Goal: Task Accomplishment & Management: Complete application form

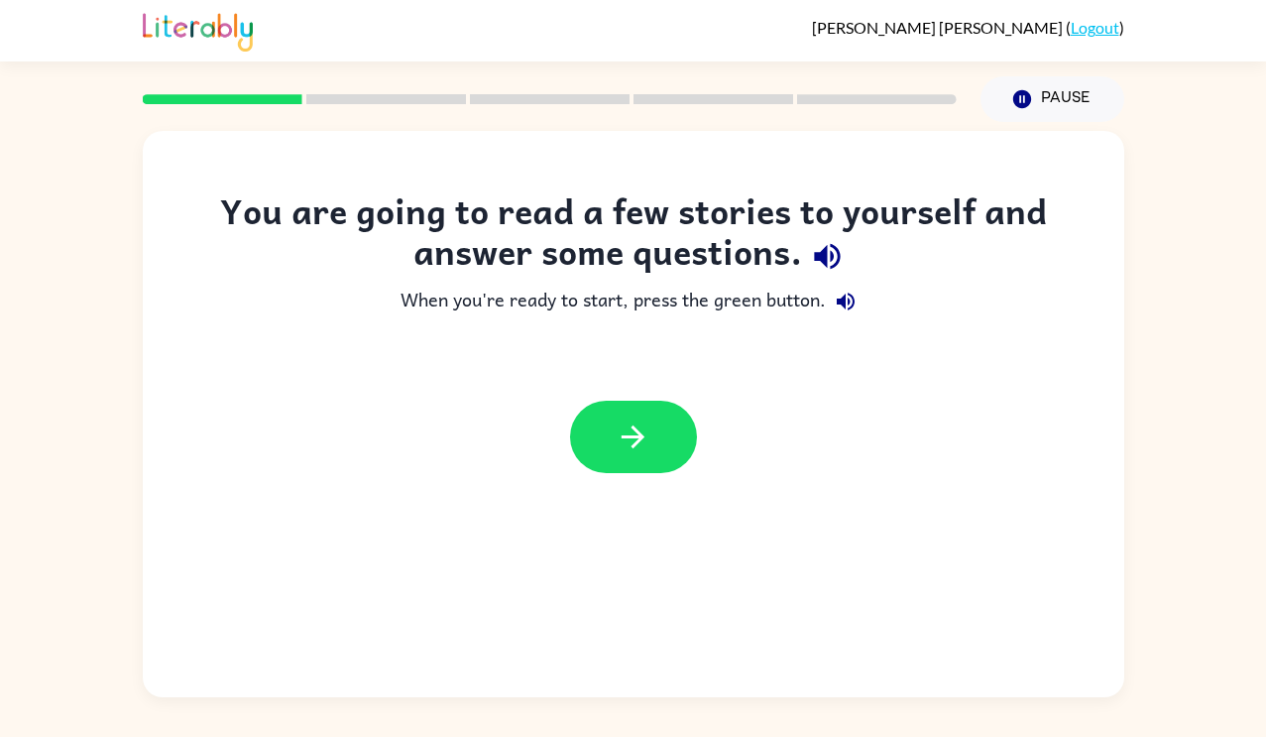
click at [817, 254] on icon "button" at bounding box center [827, 257] width 26 height 26
click at [847, 296] on icon "button" at bounding box center [846, 302] width 24 height 24
click at [1031, 101] on icon "Pause" at bounding box center [1023, 99] width 22 height 22
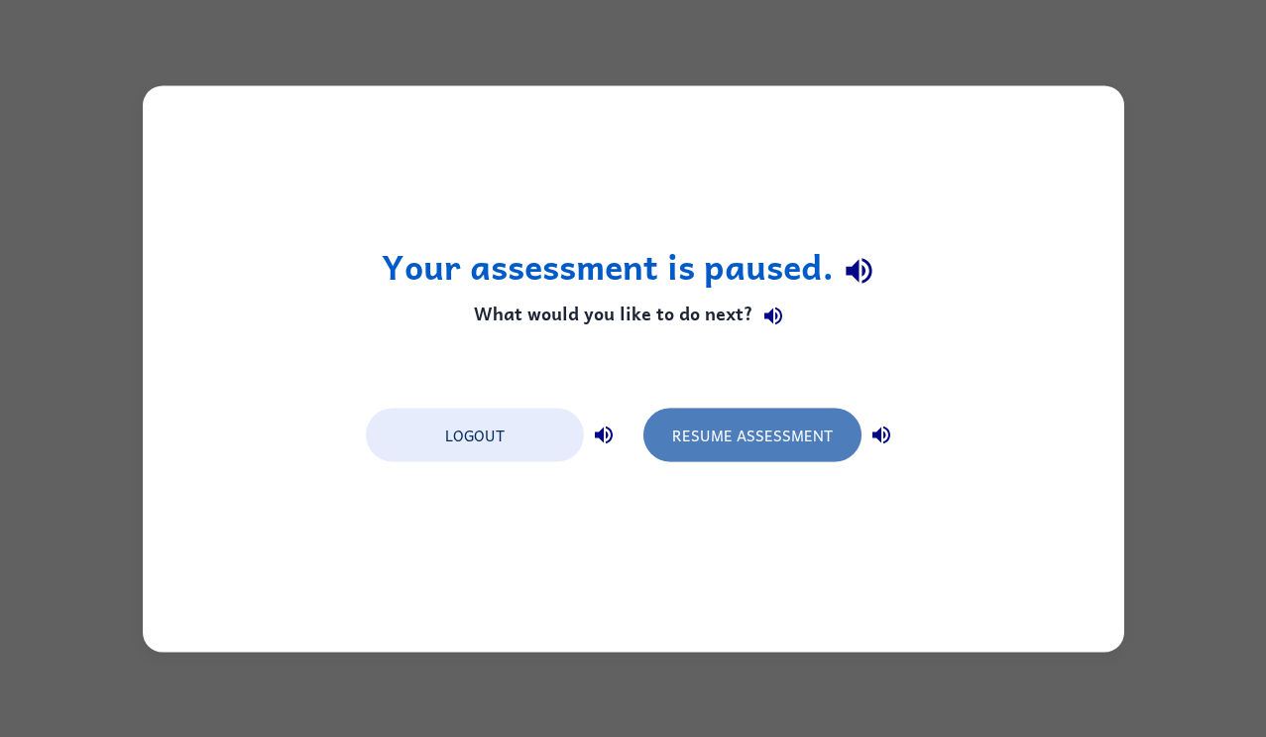
click at [709, 453] on button "Resume Assessment" at bounding box center [753, 435] width 218 height 54
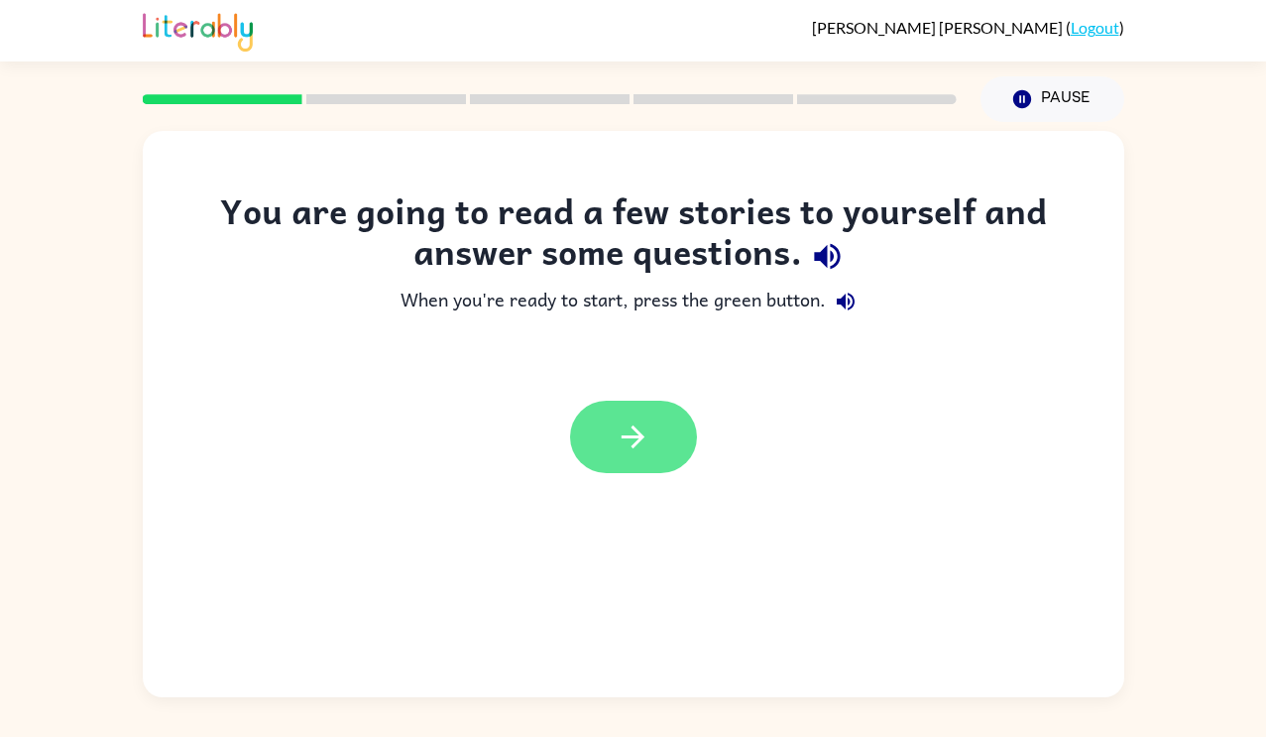
click at [669, 450] on button "button" at bounding box center [633, 437] width 127 height 72
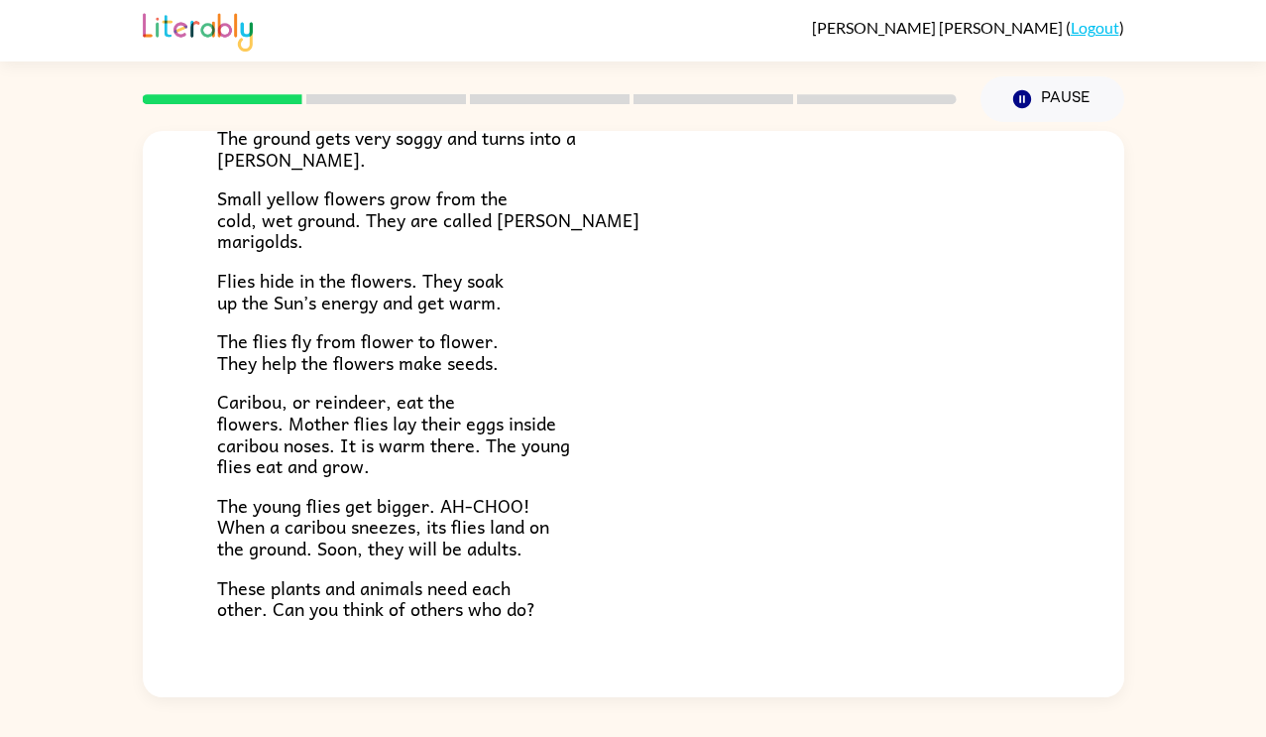
scroll to position [408, 0]
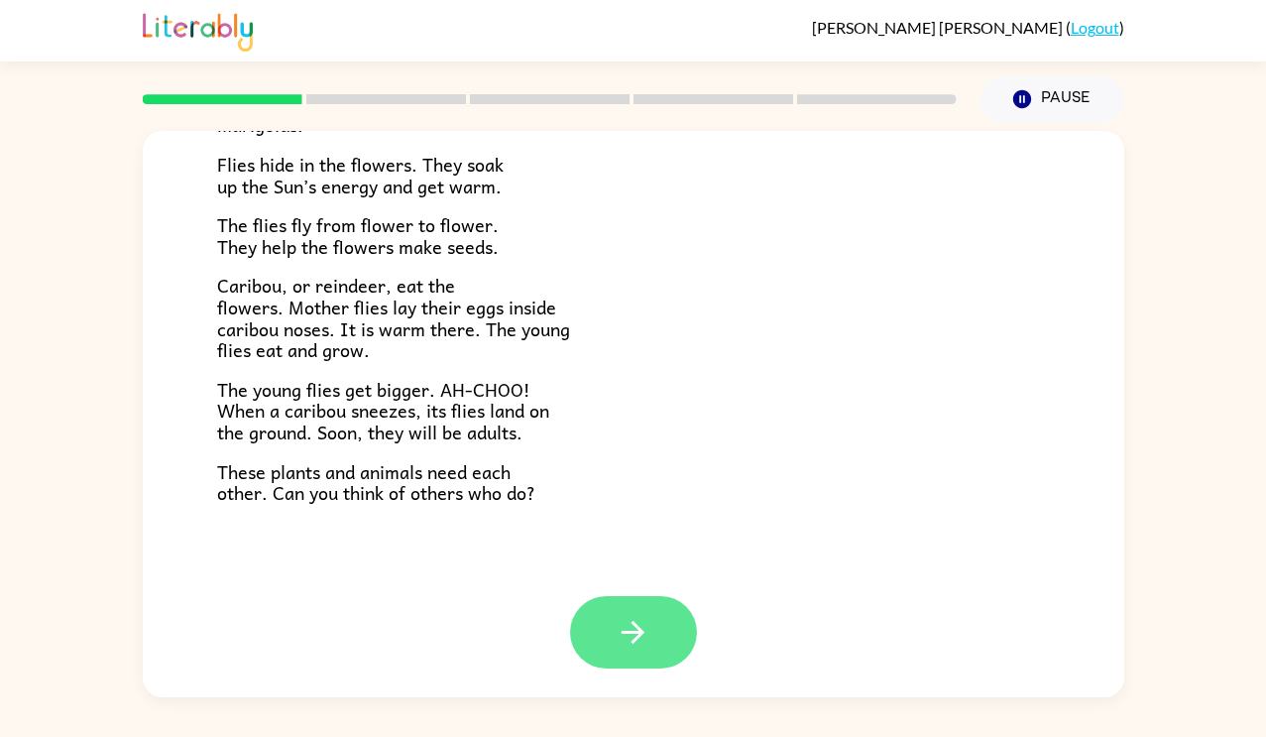
click at [637, 643] on icon "button" at bounding box center [633, 632] width 35 height 35
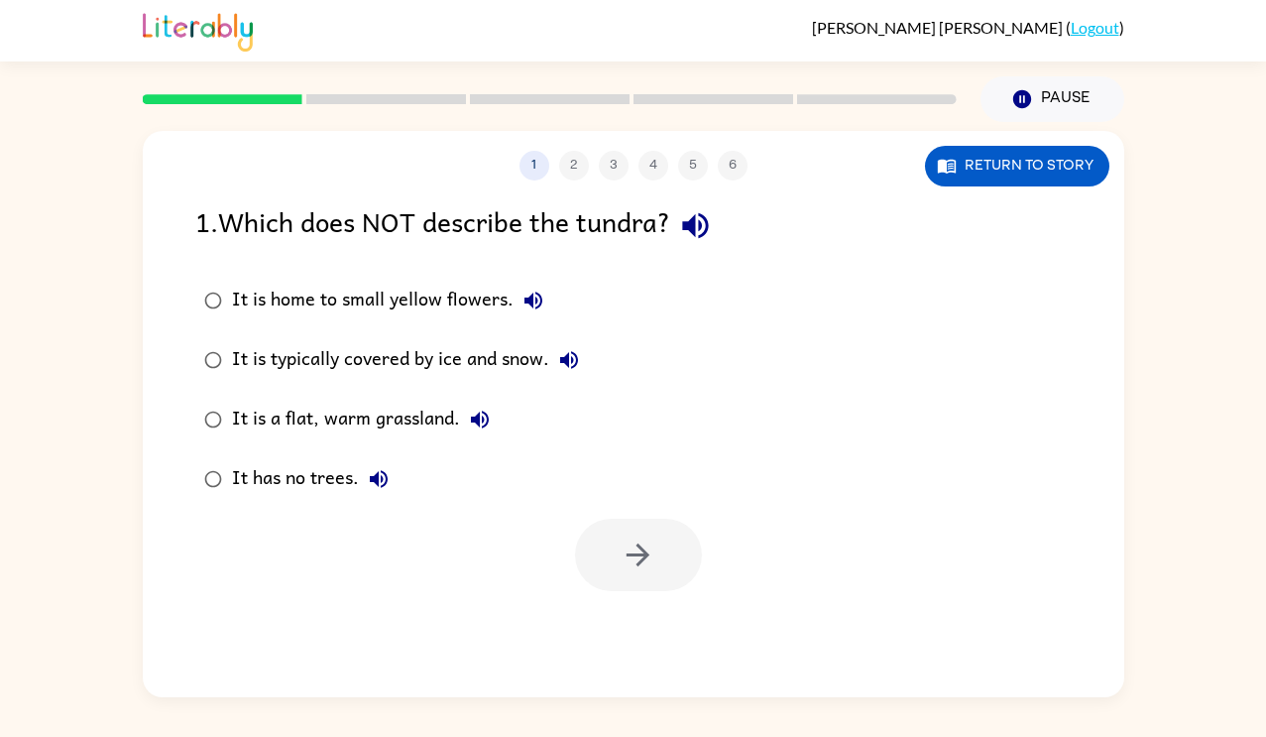
scroll to position [0, 0]
click at [702, 236] on icon "button" at bounding box center [695, 226] width 26 height 26
click at [528, 298] on icon "button" at bounding box center [534, 301] width 18 height 18
click at [573, 361] on icon "button" at bounding box center [569, 360] width 18 height 18
click at [698, 224] on icon "button" at bounding box center [695, 226] width 26 height 26
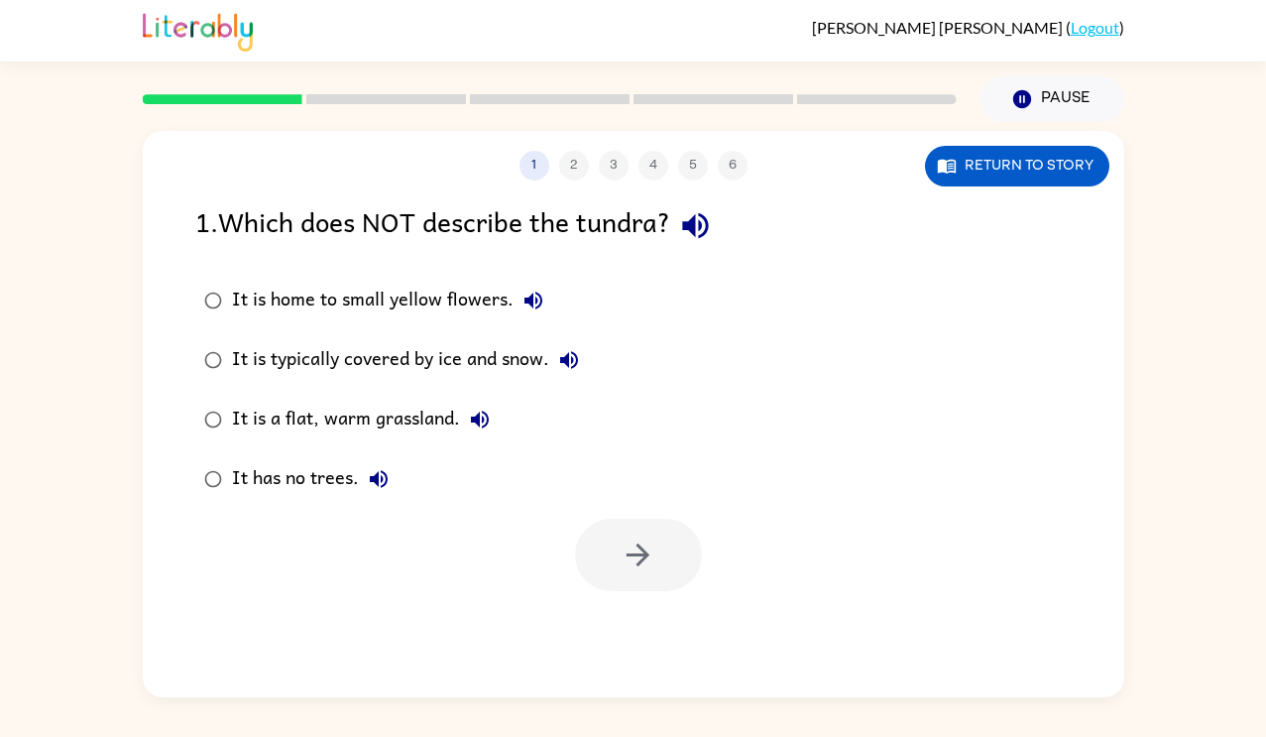
click at [481, 413] on icon "button" at bounding box center [480, 420] width 24 height 24
click at [386, 485] on icon "button" at bounding box center [379, 479] width 24 height 24
click at [265, 472] on div "It has no trees." at bounding box center [315, 479] width 167 height 40
click at [622, 560] on icon "button" at bounding box center [638, 554] width 35 height 35
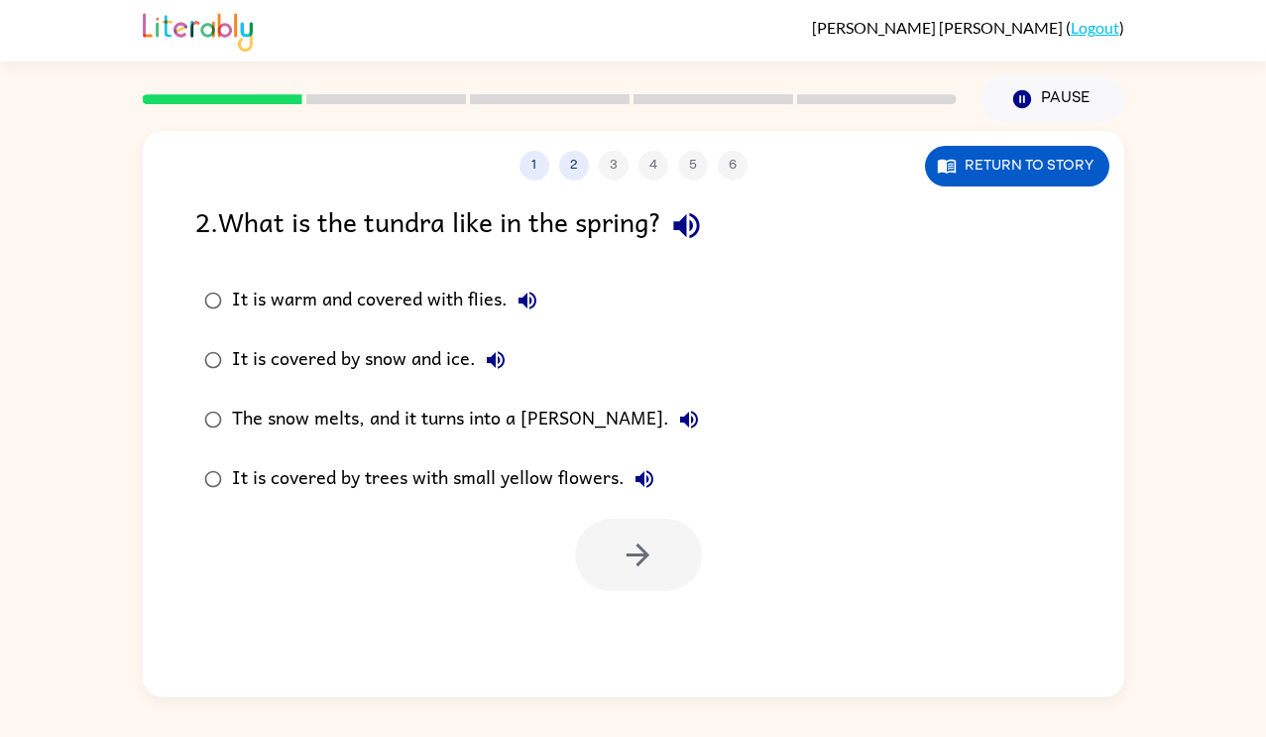
click at [685, 229] on icon "button" at bounding box center [686, 226] width 26 height 26
click at [533, 296] on icon "button" at bounding box center [528, 301] width 18 height 18
click at [500, 354] on icon "button" at bounding box center [496, 360] width 18 height 18
click at [677, 420] on icon "button" at bounding box center [689, 420] width 24 height 24
click at [639, 475] on icon "button" at bounding box center [645, 479] width 18 height 18
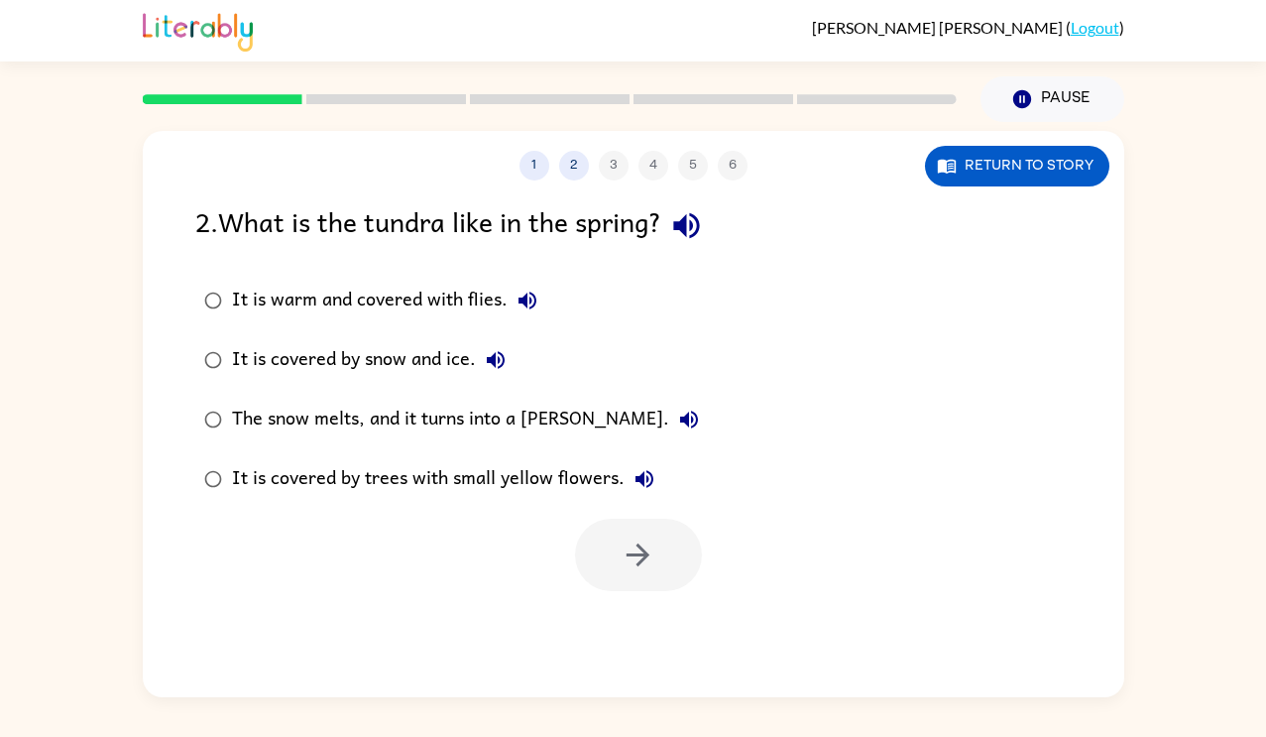
click at [549, 410] on div "The snow melts, and it turns into a marsh." at bounding box center [470, 420] width 477 height 40
click at [647, 565] on icon "button" at bounding box center [638, 554] width 35 height 35
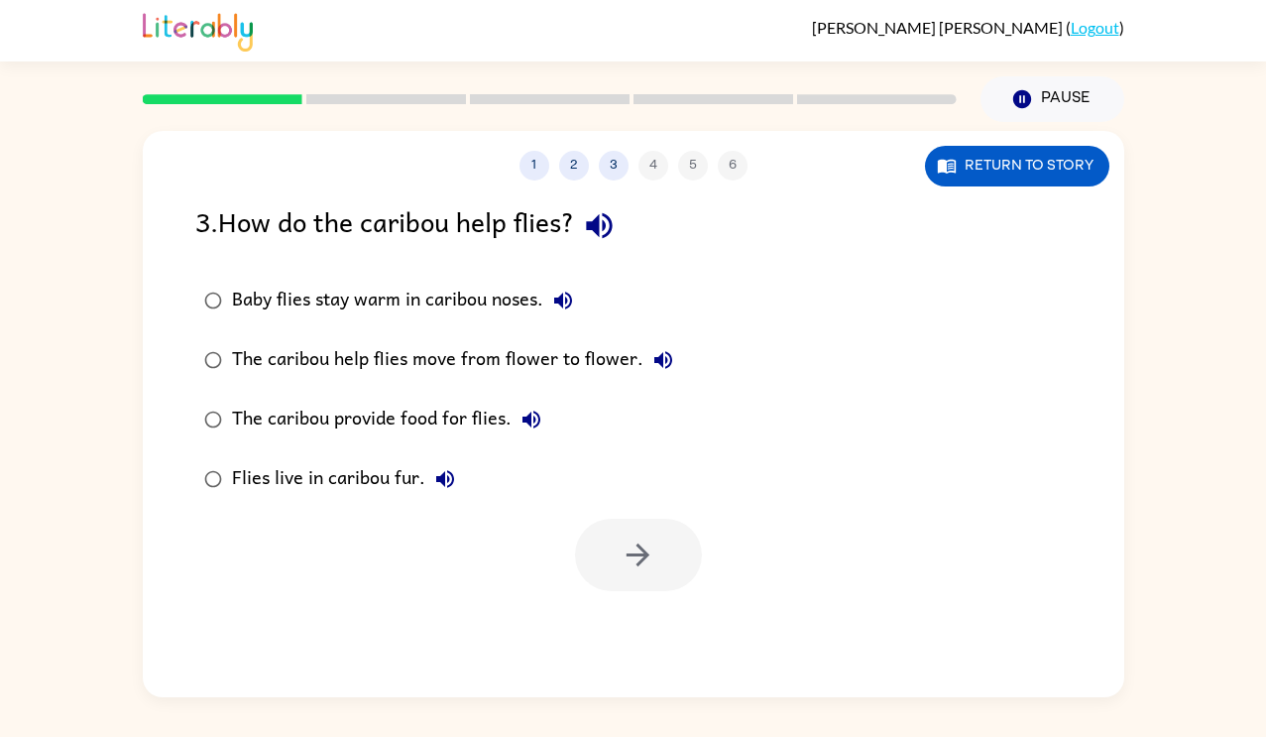
click at [612, 229] on icon "button" at bounding box center [599, 226] width 26 height 26
click at [561, 298] on icon "button" at bounding box center [563, 301] width 18 height 18
click at [667, 354] on icon "button" at bounding box center [664, 360] width 24 height 24
click at [532, 419] on icon "button" at bounding box center [532, 420] width 24 height 24
click at [433, 468] on icon "button" at bounding box center [445, 479] width 24 height 24
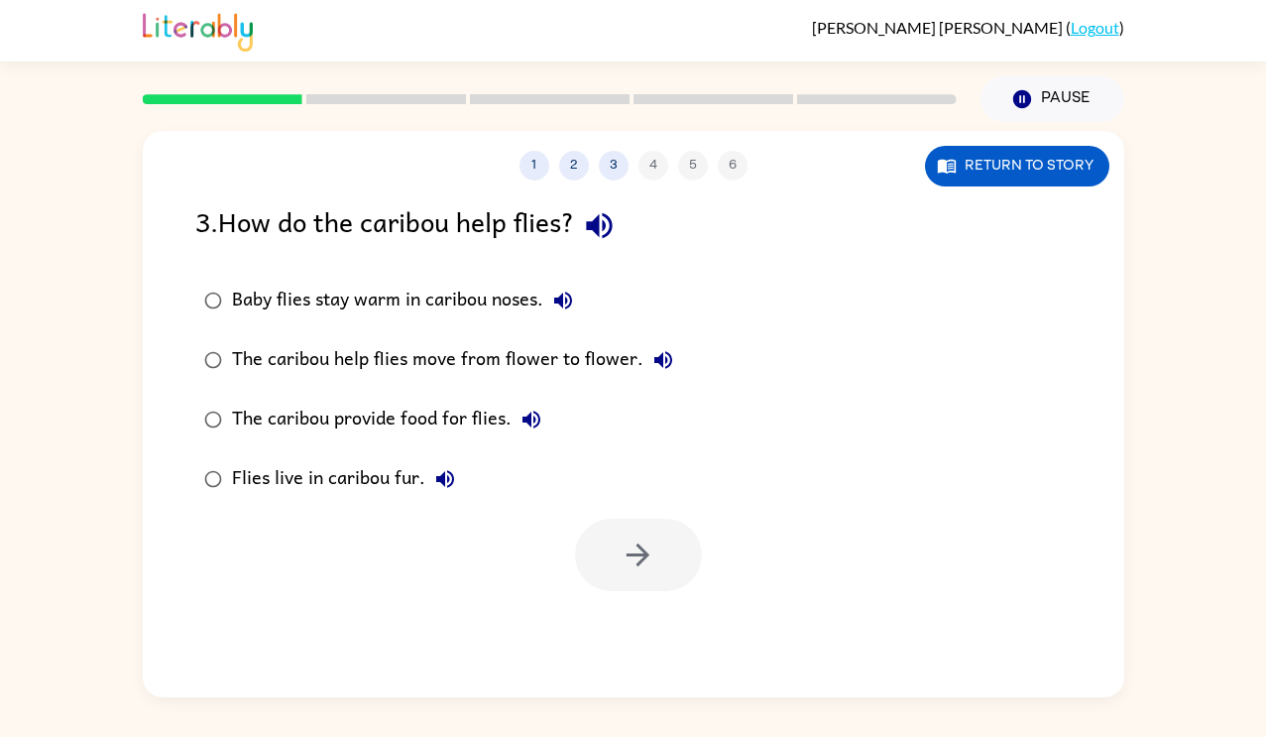
click at [501, 295] on div "Baby flies stay warm in caribou noses." at bounding box center [407, 301] width 351 height 40
click at [619, 548] on button "button" at bounding box center [638, 555] width 127 height 72
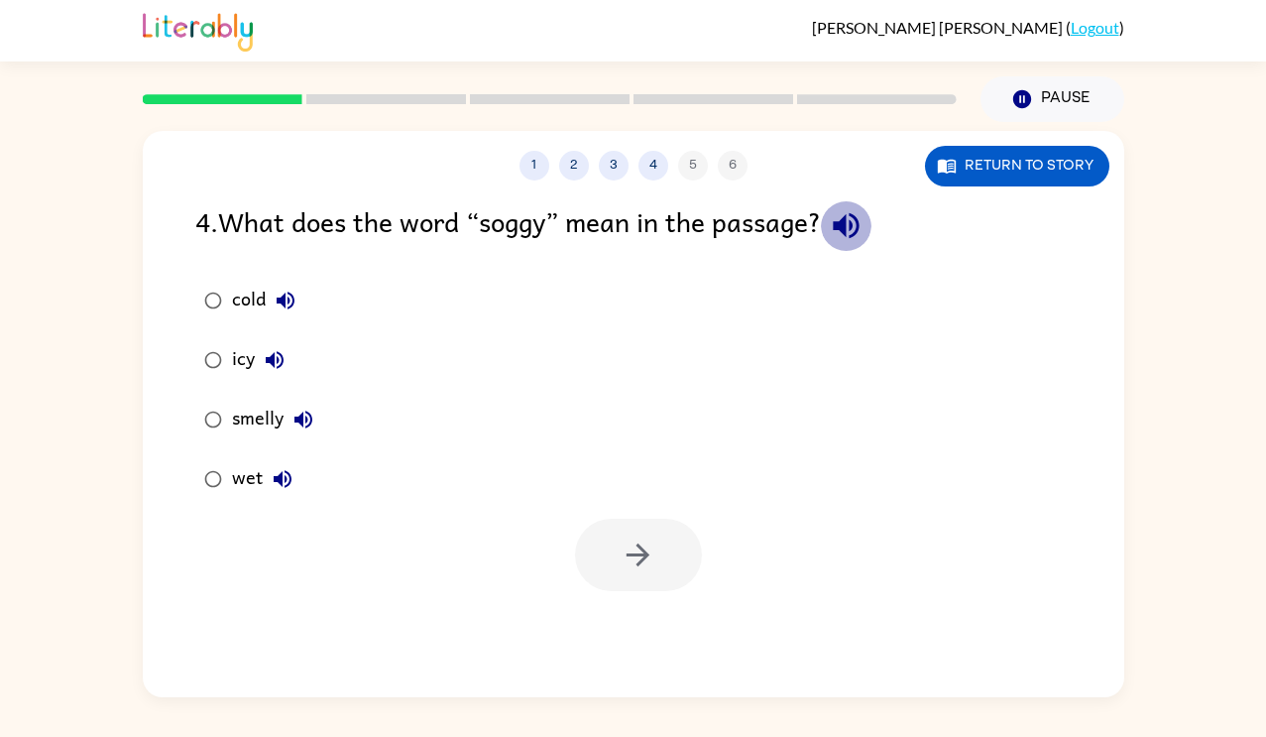
click at [847, 221] on icon "button" at bounding box center [846, 226] width 26 height 26
click at [249, 470] on div "wet" at bounding box center [267, 479] width 70 height 40
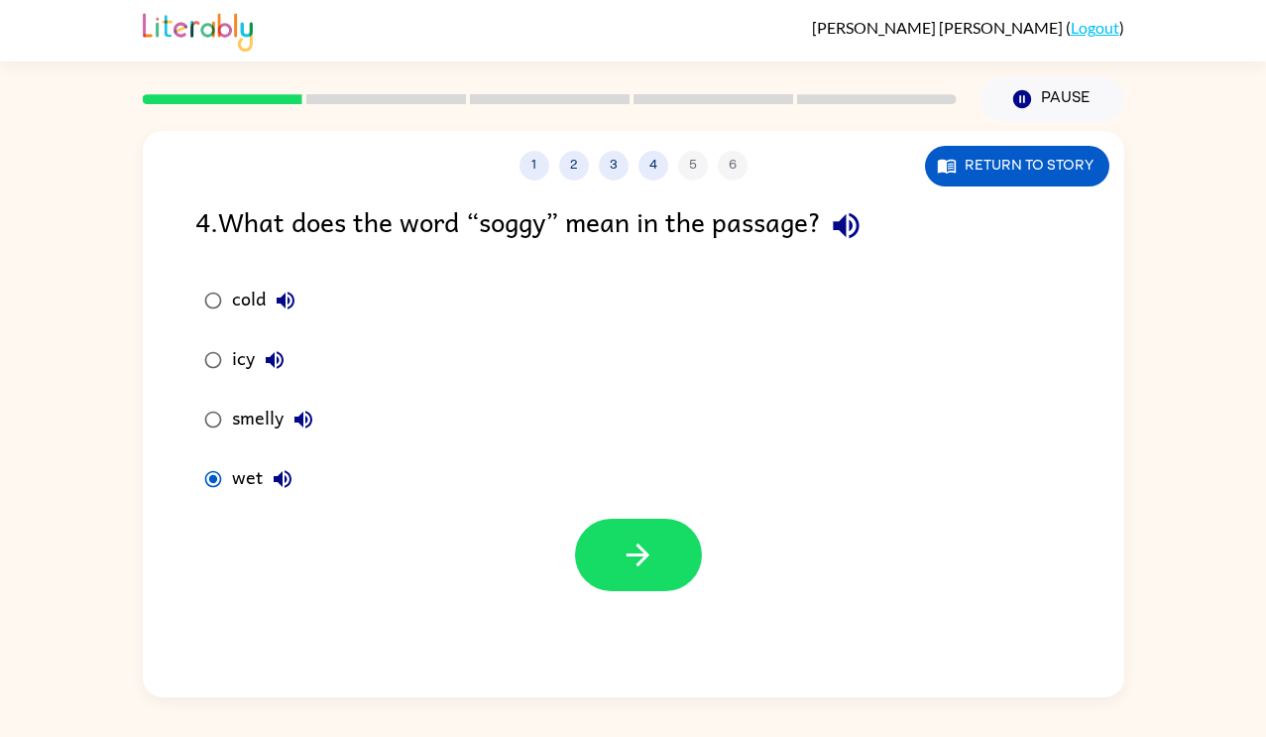
click at [266, 476] on button "wet" at bounding box center [283, 479] width 40 height 40
click at [669, 567] on button "button" at bounding box center [638, 555] width 127 height 72
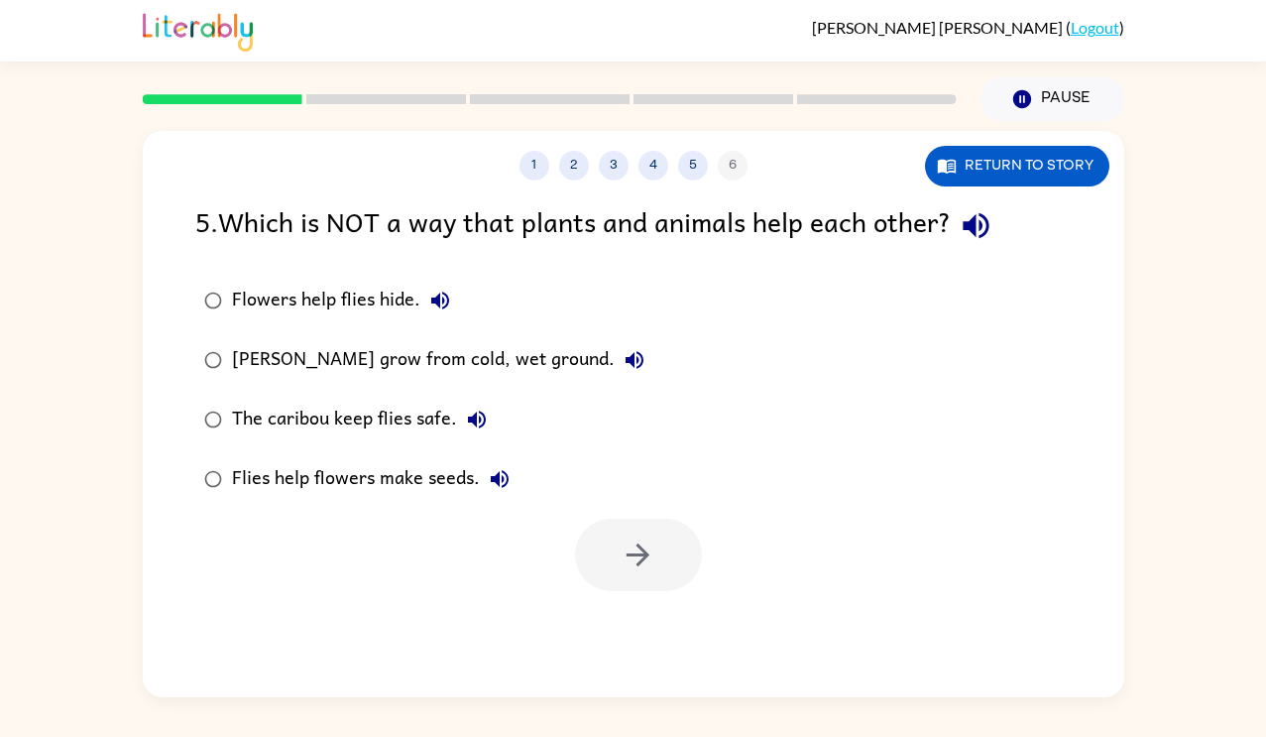
click at [987, 221] on icon "button" at bounding box center [976, 225] width 35 height 35
click at [446, 291] on icon "button" at bounding box center [440, 301] width 24 height 24
click at [632, 359] on icon "button" at bounding box center [635, 360] width 24 height 24
click at [469, 412] on icon "button" at bounding box center [477, 420] width 24 height 24
click at [501, 483] on icon "button" at bounding box center [500, 479] width 24 height 24
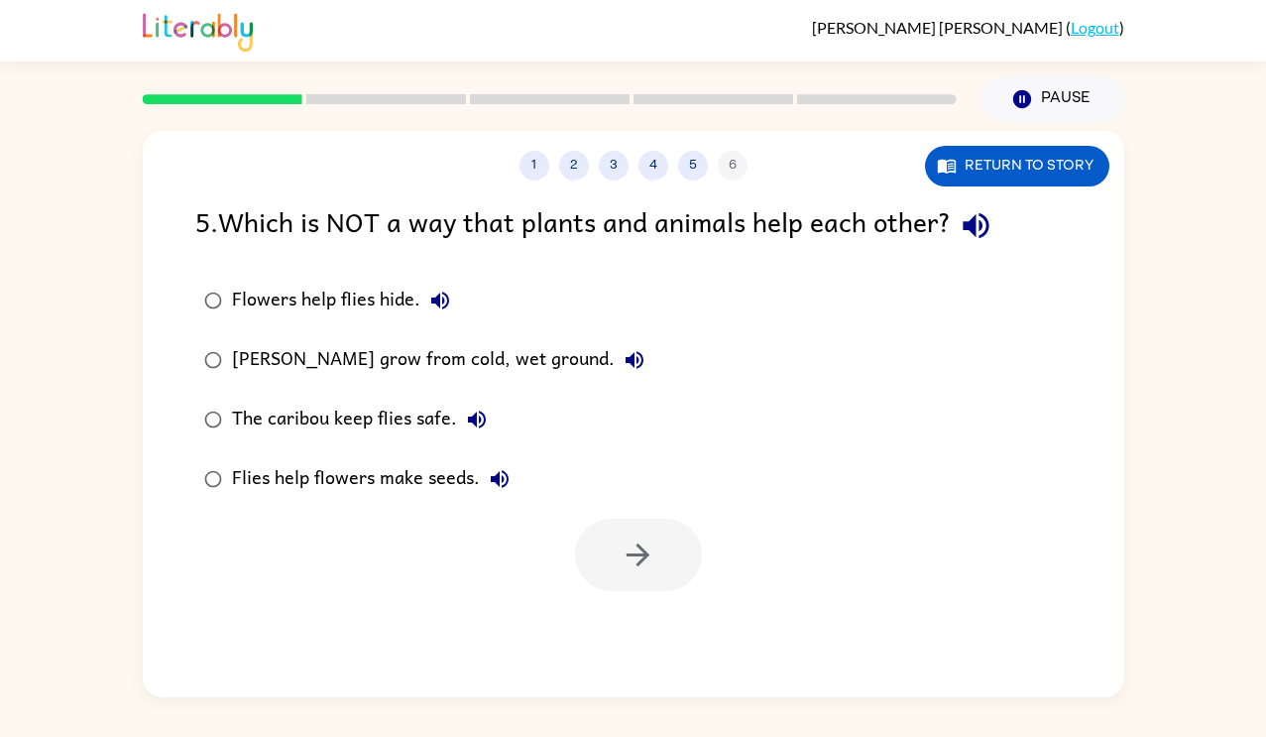
click at [401, 476] on div "Flies help flowers make seeds." at bounding box center [376, 479] width 288 height 40
click at [627, 589] on button "button" at bounding box center [638, 555] width 127 height 72
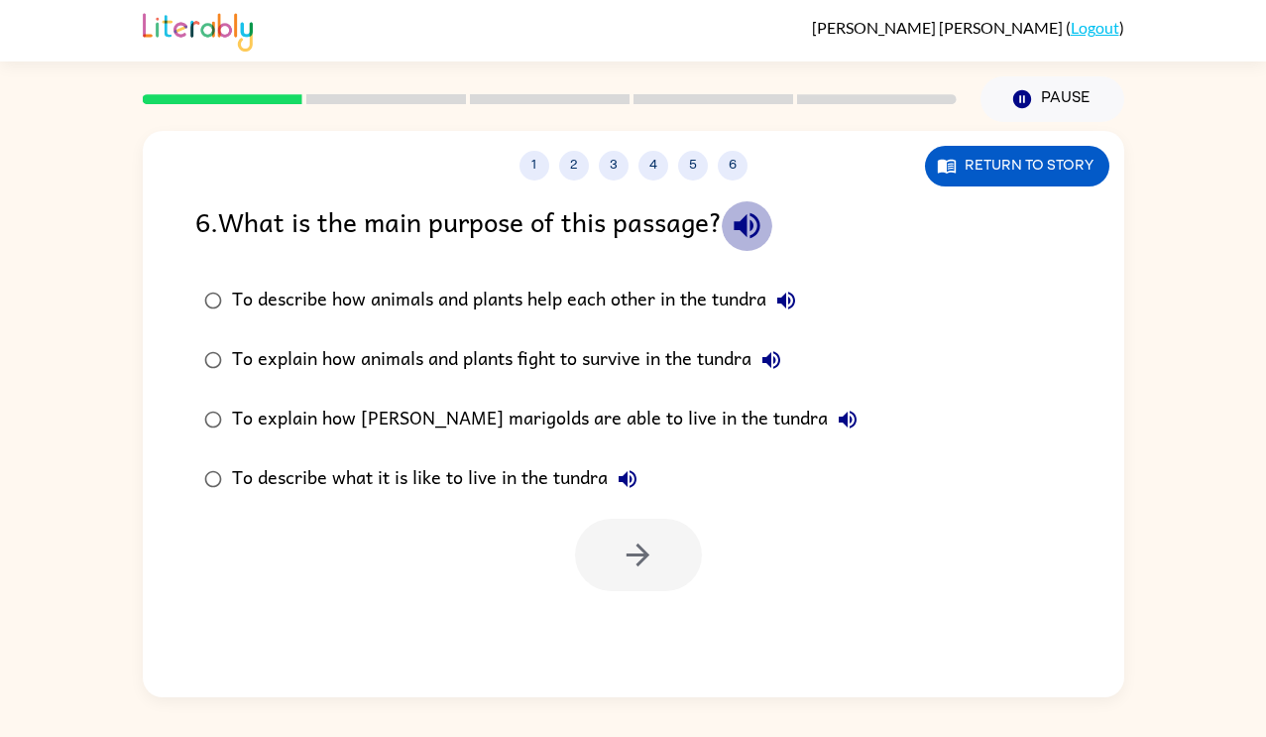
click at [751, 228] on icon "button" at bounding box center [747, 226] width 26 height 26
click at [774, 294] on div "To describe how animals and plants help each other in the tundra" at bounding box center [519, 301] width 574 height 40
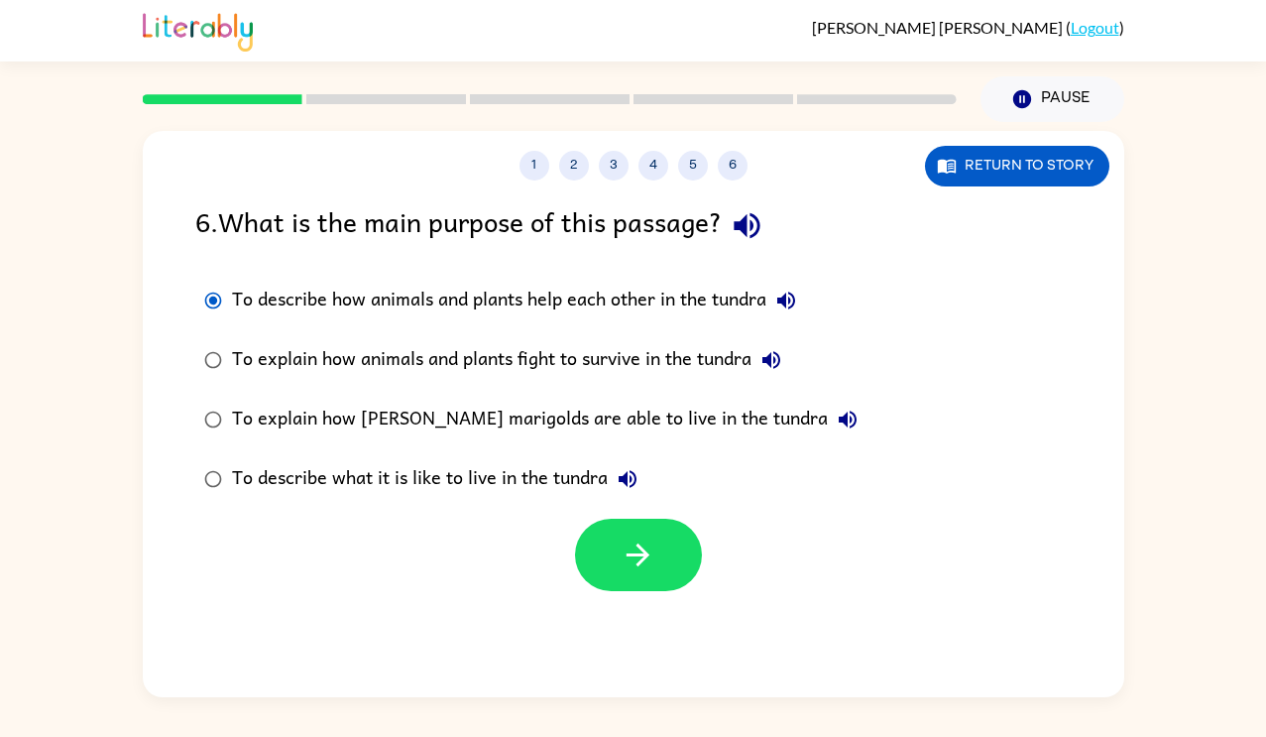
drag, startPoint x: 805, startPoint y: 312, endPoint x: 799, endPoint y: 303, distance: 10.7
click at [799, 303] on div "To describe how animals and plants help each other in the tundra" at bounding box center [519, 301] width 574 height 40
click at [772, 305] on button "To describe how animals and plants help each other in the tundra" at bounding box center [787, 301] width 40 height 40
click at [773, 365] on icon "button" at bounding box center [772, 360] width 24 height 24
click at [836, 423] on icon "button" at bounding box center [848, 420] width 24 height 24
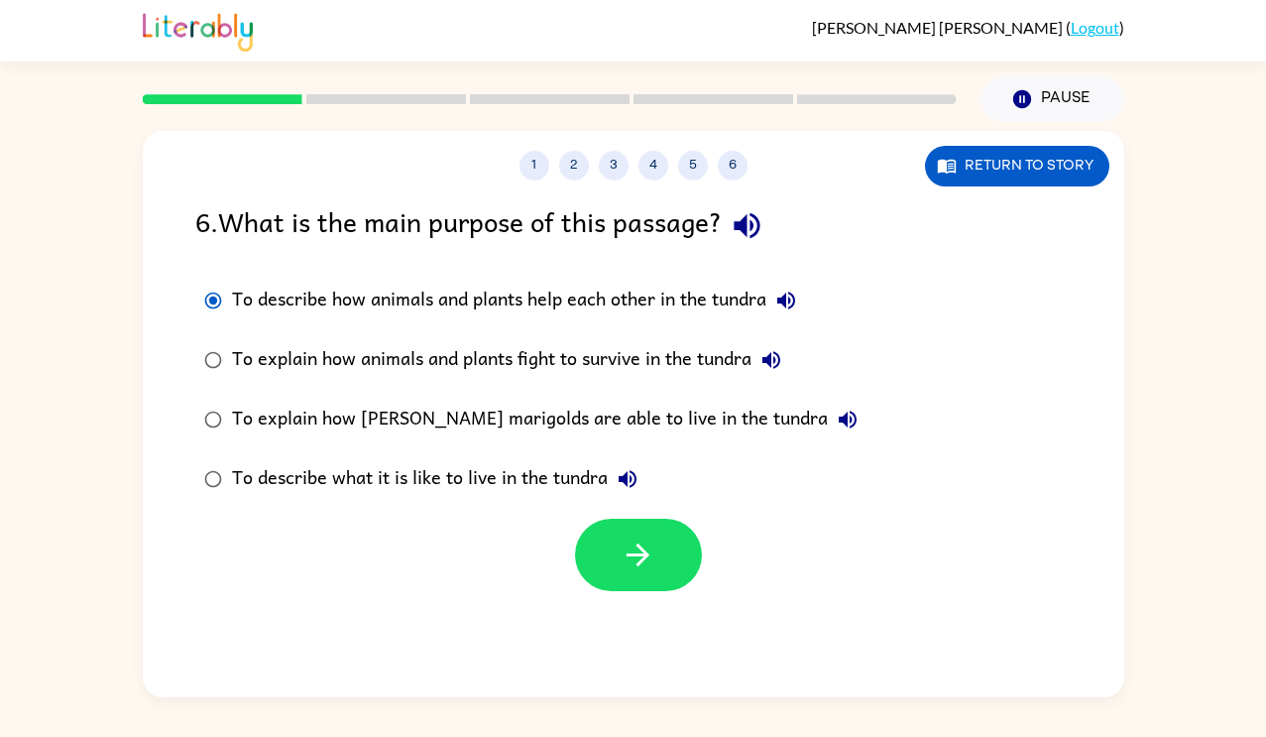
drag, startPoint x: 623, startPoint y: 444, endPoint x: 620, endPoint y: 454, distance: 10.4
click at [620, 454] on div "To describe how animals and plants help each other in the tundra To explain how…" at bounding box center [544, 390] width 698 height 238
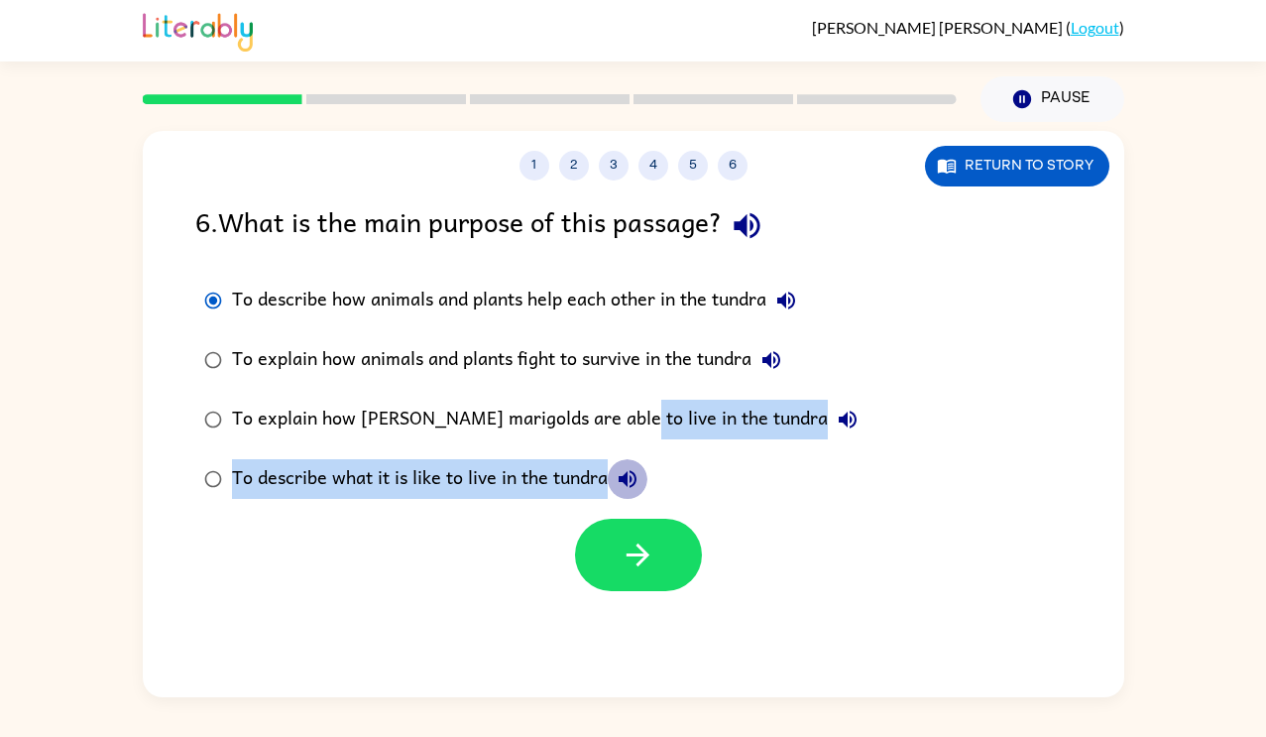
click at [634, 467] on icon "button" at bounding box center [628, 479] width 24 height 24
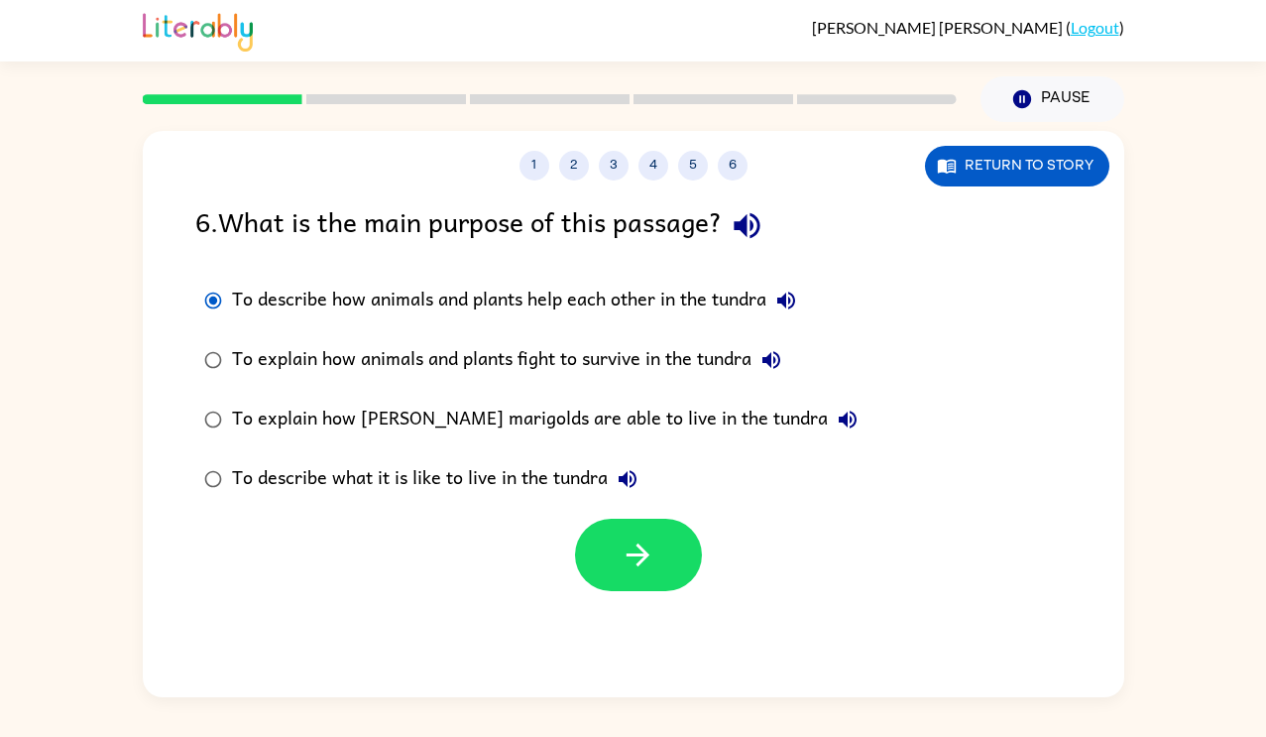
click at [844, 515] on div at bounding box center [634, 550] width 982 height 82
click at [644, 362] on div "To explain how animals and plants fight to survive in the tundra" at bounding box center [511, 360] width 559 height 40
click at [774, 362] on icon "button" at bounding box center [772, 360] width 18 height 18
drag, startPoint x: 799, startPoint y: 436, endPoint x: 744, endPoint y: 411, distance: 61.2
click at [744, 411] on label "To explain how marsh marigolds are able to live in the tundra" at bounding box center [530, 420] width 693 height 60
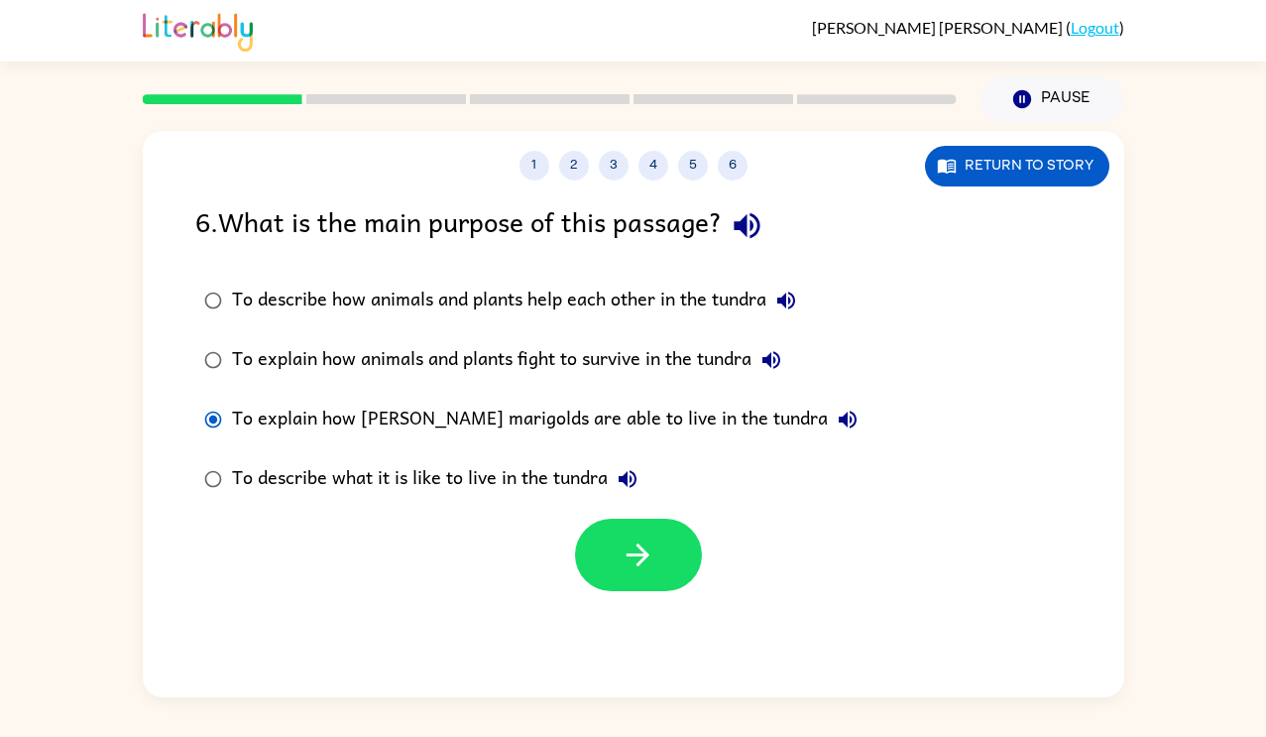
drag, startPoint x: 744, startPoint y: 411, endPoint x: 782, endPoint y: 429, distance: 43.0
click at [782, 429] on label "To explain how marsh marigolds are able to live in the tundra" at bounding box center [530, 420] width 693 height 60
click at [836, 424] on icon "button" at bounding box center [848, 420] width 24 height 24
click at [635, 542] on icon "button" at bounding box center [638, 554] width 35 height 35
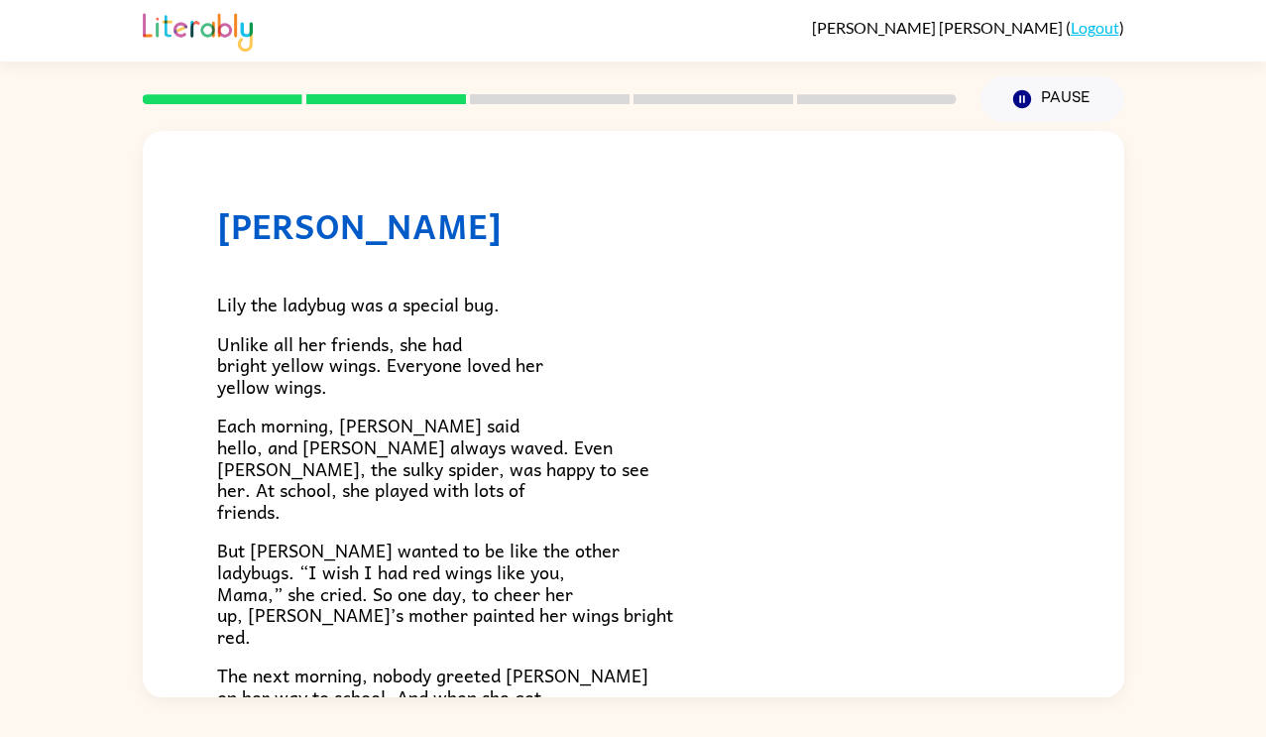
click at [644, 570] on p "But [PERSON_NAME] wanted to be like the other ladybugs. “I wish I had red wings…" at bounding box center [633, 592] width 833 height 107
click at [560, 100] on rect at bounding box center [550, 99] width 160 height 10
